Goal: Task Accomplishment & Management: Manage account settings

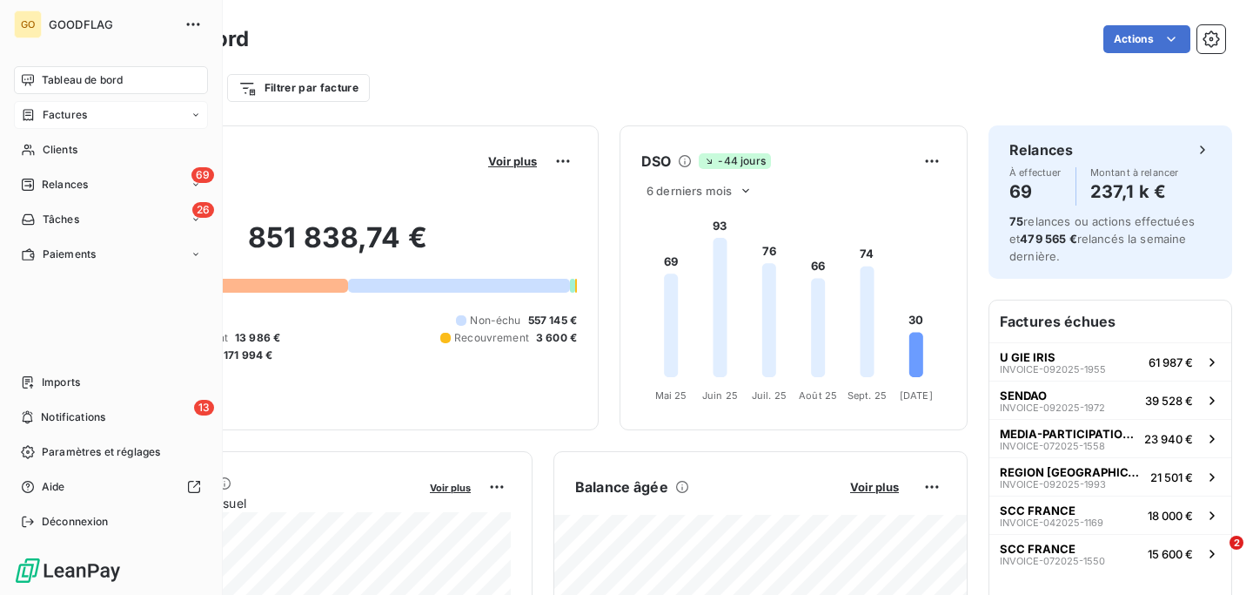
click at [79, 116] on span "Factures" at bounding box center [65, 115] width 44 height 16
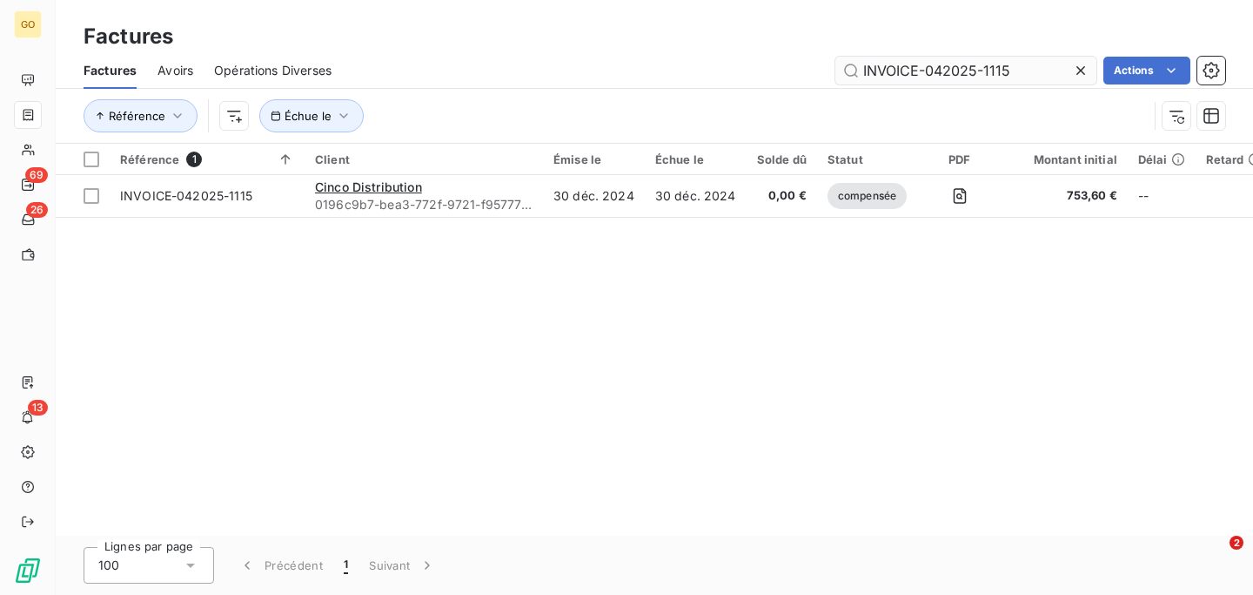
click at [972, 64] on input "INVOICE-042025-1115" at bounding box center [966, 71] width 261 height 28
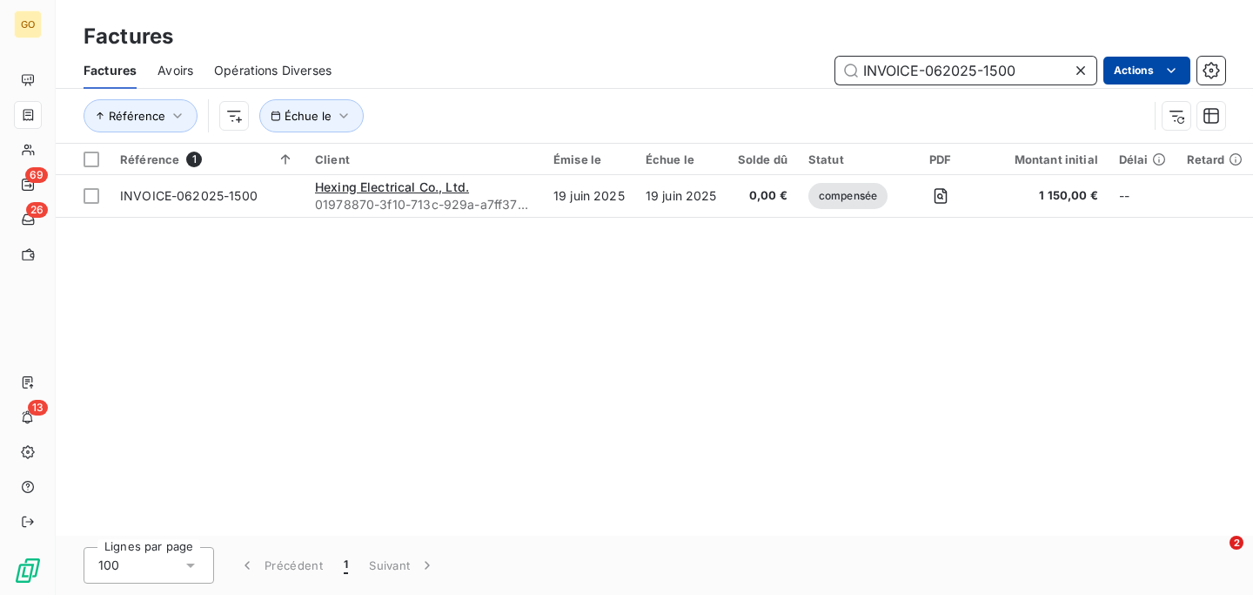
drag, startPoint x: 870, startPoint y: 64, endPoint x: 1102, endPoint y: 68, distance: 232.4
click at [1102, 68] on div "INVOICE-062025-1500 Actions" at bounding box center [789, 71] width 873 height 28
paste input "72025-1713"
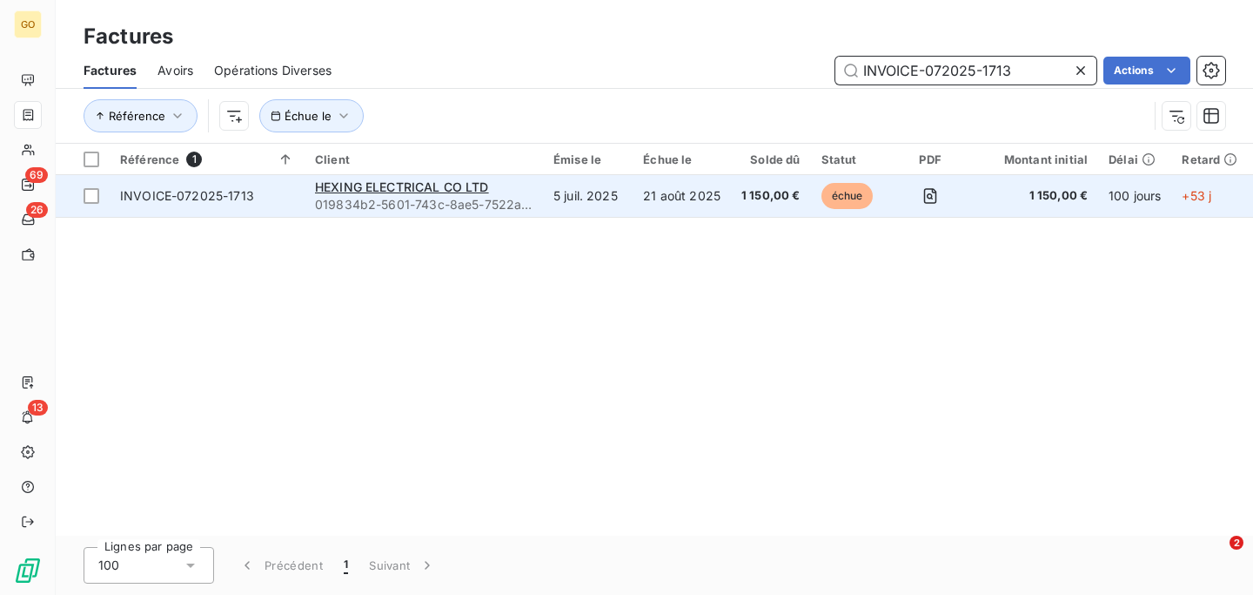
type input "INVOICE-072025-1713"
click at [585, 209] on td "5 juil. 2025" at bounding box center [588, 196] width 90 height 42
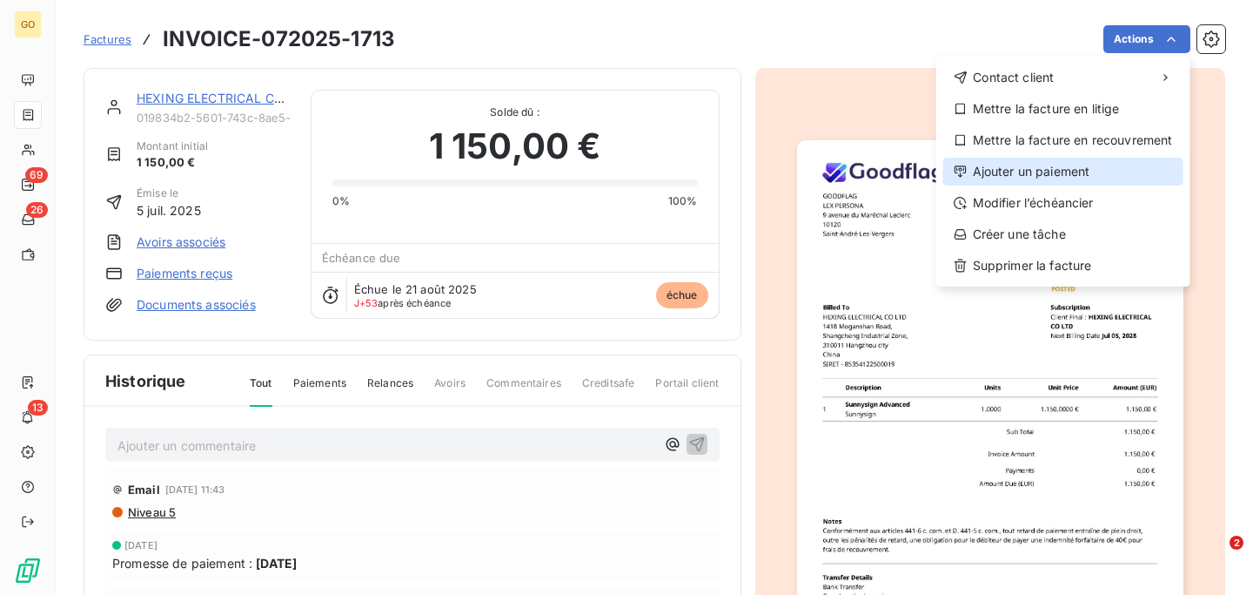
click at [1022, 175] on div "Ajouter un paiement" at bounding box center [1064, 172] width 240 height 28
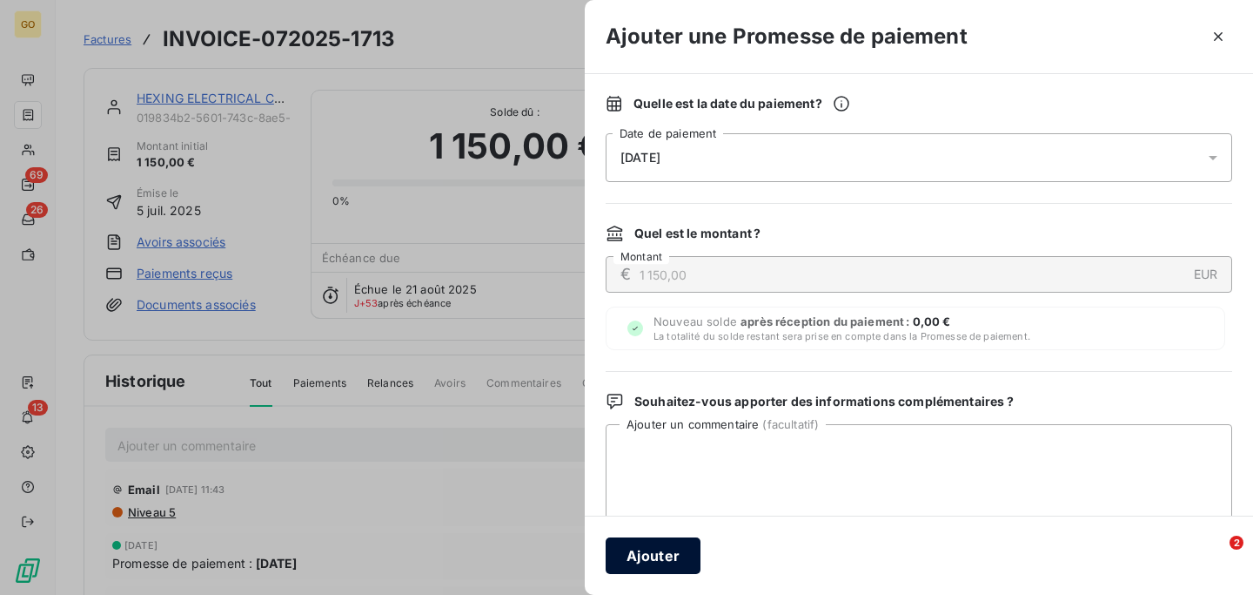
click at [629, 545] on button "Ajouter" at bounding box center [653, 555] width 95 height 37
